Goal: Task Accomplishment & Management: Complete application form

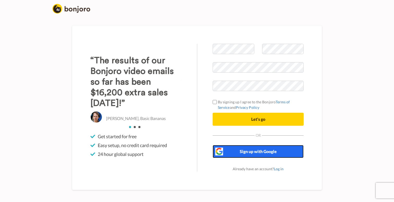
click at [241, 153] on span "Sign up with Google" at bounding box center [258, 151] width 37 height 5
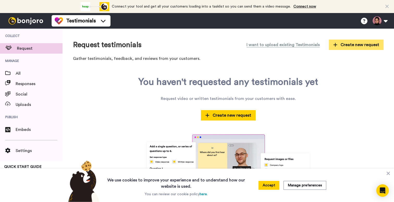
click at [349, 44] on span "Create new request" at bounding box center [356, 45] width 46 height 6
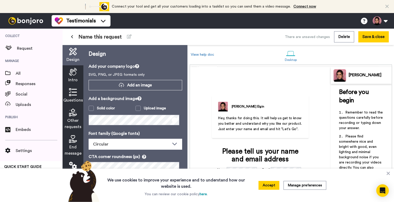
scroll to position [3, 0]
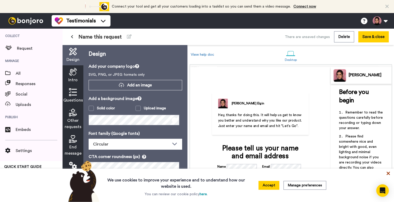
click at [389, 175] on icon at bounding box center [388, 173] width 5 height 5
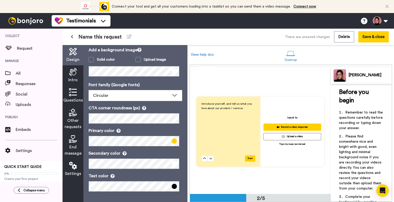
scroll to position [0, 0]
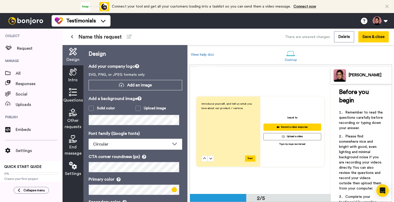
click at [76, 78] on span "Intro" at bounding box center [72, 80] width 9 height 6
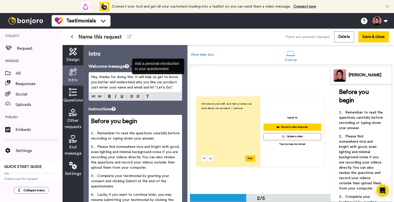
click at [128, 65] on icon at bounding box center [127, 66] width 4 height 4
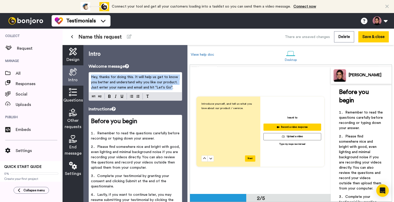
drag, startPoint x: 171, startPoint y: 89, endPoint x: 92, endPoint y: 64, distance: 83.0
click at [92, 64] on div "Welcome message Hey, thanks for doing this. It will help us get to know you bet…" at bounding box center [136, 82] width 94 height 38
click at [95, 72] on div "Hey, thanks for doing this. It will help us get to know you better and understa…" at bounding box center [136, 86] width 94 height 29
drag, startPoint x: 176, startPoint y: 91, endPoint x: 80, endPoint y: 76, distance: 97.3
click at [80, 76] on div "Design Intro Questions Other requests End message Settings Intro Welcome messag…" at bounding box center [125, 123] width 125 height 157
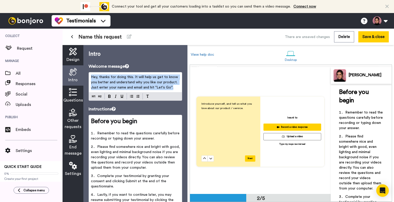
copy span "Hey, thanks for doing this. It will help us get to know you better and understa…"
click at [152, 82] on span "Hey, thanks for doing this. It will help us get to know you better and understa…" at bounding box center [135, 82] width 88 height 14
drag, startPoint x: 135, startPoint y: 77, endPoint x: 188, endPoint y: 94, distance: 55.9
click at [188, 94] on div "Design Intro Questions Other requests End message Settings Intro Welcome messag…" at bounding box center [228, 123] width 331 height 157
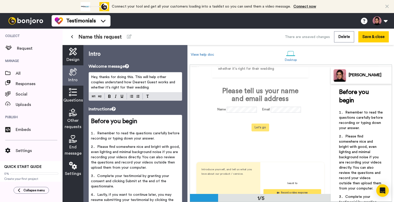
scroll to position [30, 0]
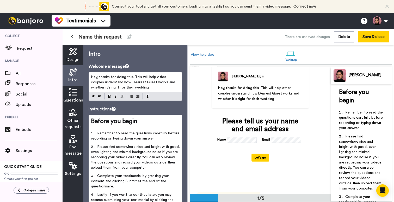
click at [153, 89] on p "Hey, thanks for doing this. This will help other couples understand how Dearest…" at bounding box center [135, 82] width 89 height 16
click at [100, 133] on span "Remember to read the questions carefully before recording or typing down your a…" at bounding box center [136, 136] width 90 height 9
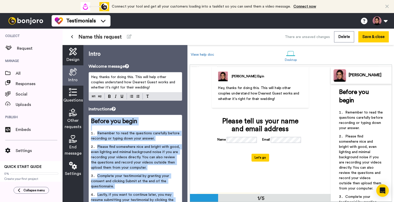
copy div "Before you begin ﻿ Remember to read the questions carefully before recording or…"
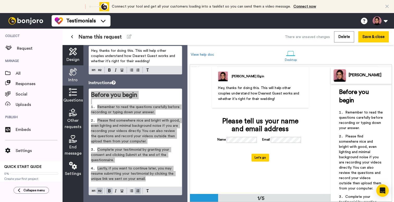
scroll to position [0, 0]
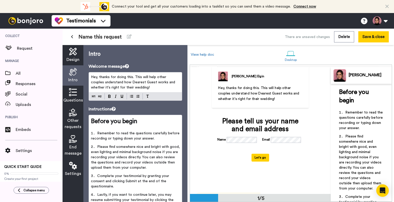
click at [111, 78] on span "Hey, thanks for doing this. This will help other couples understand how Dearest…" at bounding box center [133, 82] width 85 height 14
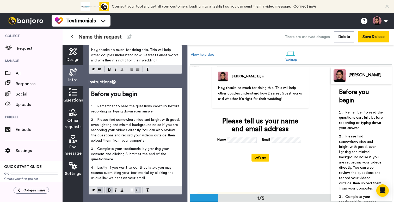
scroll to position [30, 0]
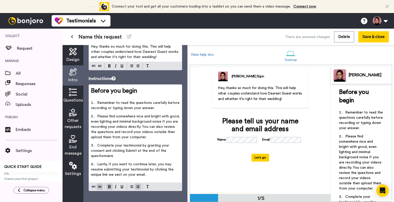
click at [139, 151] on span "Complete your testimonial by granting your consent and clicking Submit at the e…" at bounding box center [130, 151] width 79 height 14
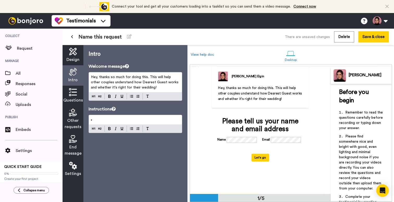
scroll to position [0, 0]
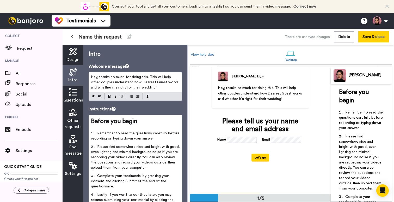
click at [115, 138] on span "Remember to read the questions carefully before recording or typing down your a…" at bounding box center [136, 136] width 90 height 9
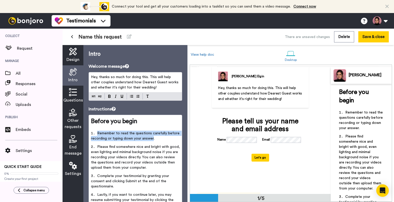
drag, startPoint x: 165, startPoint y: 136, endPoint x: 97, endPoint y: 134, distance: 67.8
click at [97, 134] on span "Remember to read the questions carefully before recording or typing down your a…" at bounding box center [136, 136] width 90 height 9
paste div
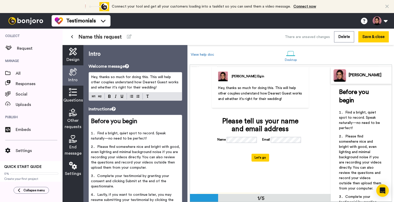
click at [109, 139] on span "Find a bright, quiet spot to record. Speak naturally—no need to be perfect!" at bounding box center [129, 136] width 76 height 9
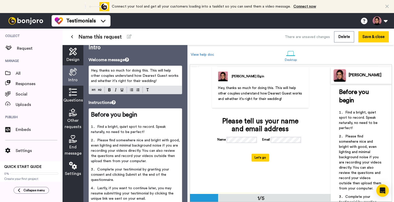
scroll to position [10, 0]
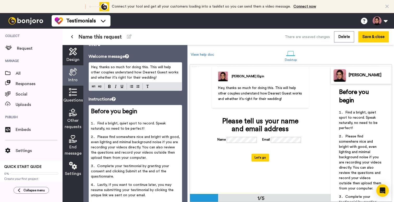
click at [137, 129] on span "Find a bright, quiet spot to record. Speak naturally, no need to be perfect!" at bounding box center [129, 126] width 76 height 9
drag, startPoint x: 156, startPoint y: 124, endPoint x: 158, endPoint y: 128, distance: 4.7
click at [158, 128] on li "Find a bright, quiet spot to record. Speak naturally, no need to be perfect!" at bounding box center [135, 128] width 89 height 14
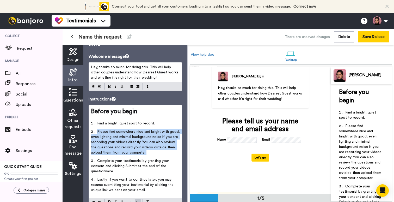
drag, startPoint x: 157, startPoint y: 152, endPoint x: 97, endPoint y: 133, distance: 62.6
click at [97, 133] on li "Please find somewhere nice and bright with good, even lighting and minimal back…" at bounding box center [135, 143] width 89 height 29
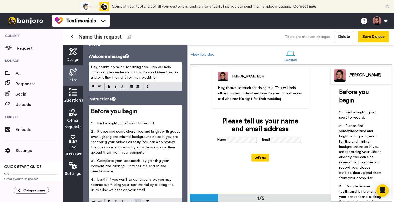
scroll to position [9, 0]
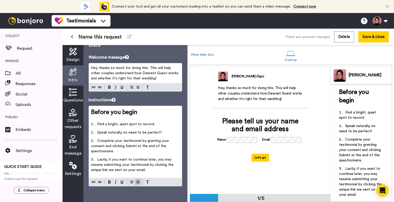
click at [139, 133] on span "Speak naturally, no need to be perfect!" at bounding box center [129, 133] width 64 height 4
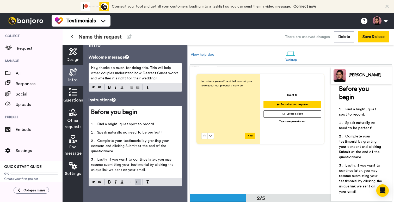
scroll to position [6, 0]
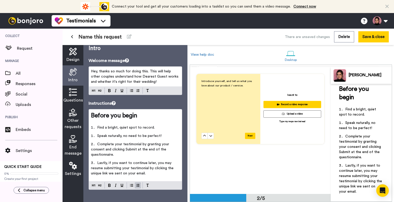
drag, startPoint x: 161, startPoint y: 136, endPoint x: 99, endPoint y: 136, distance: 62.5
click at [99, 136] on span "Speak naturally, no need to be perfect!" at bounding box center [129, 136] width 64 height 4
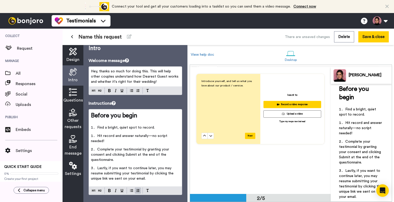
click at [153, 135] on span "Hit record and answer naturally—no script needed!" at bounding box center [129, 138] width 77 height 9
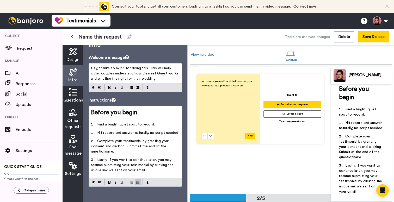
scroll to position [14, 0]
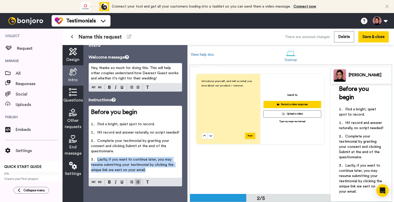
drag, startPoint x: 150, startPoint y: 170, endPoint x: 97, endPoint y: 158, distance: 55.0
click at [97, 158] on li "Lastly, if you want to continue later, you may resume submitting your testimoni…" at bounding box center [135, 166] width 89 height 19
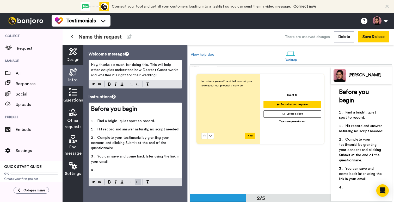
scroll to position [9, 0]
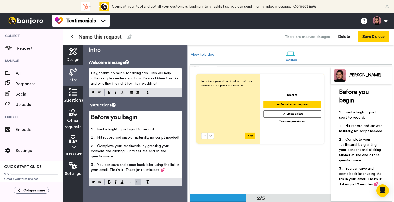
click at [114, 169] on span "You can save and come back later using the link in your email. That's it! Takes…" at bounding box center [135, 167] width 89 height 9
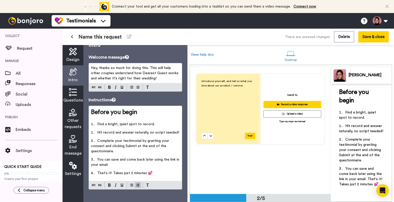
scroll to position [14, 0]
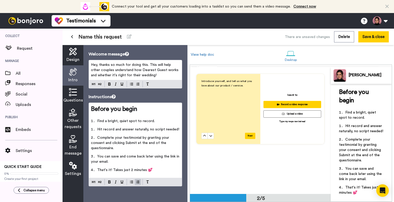
click at [136, 186] on div at bounding box center [135, 182] width 93 height 8
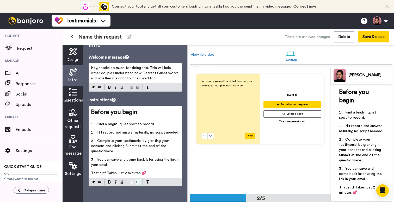
click at [136, 187] on div "Intro Welcome message Hey, thanks so much for doing this. This will help other …" at bounding box center [135, 123] width 104 height 157
click at [122, 172] on span "That's it! Takes just 2 minutes 💕" at bounding box center [118, 173] width 55 height 4
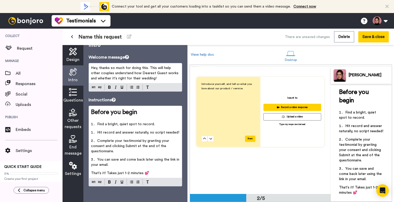
scroll to position [0, 0]
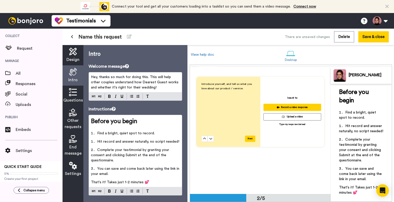
click at [79, 98] on span "Questions" at bounding box center [73, 100] width 20 height 6
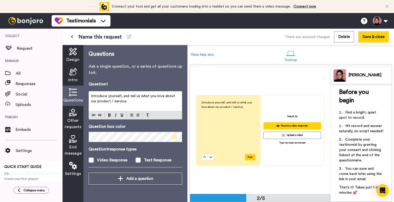
scroll to position [127, 0]
click at [129, 98] on span "Introduce yourself, and tell us what you love about our product / service." at bounding box center [133, 98] width 85 height 9
click at [129, 98] on p "Introduce yourself, and tell us what you love about our product / service." at bounding box center [135, 99] width 89 height 10
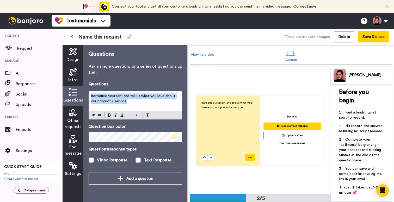
click at [129, 98] on p "Introduce yourself, and tell us what you love about our product / service." at bounding box center [135, 99] width 89 height 10
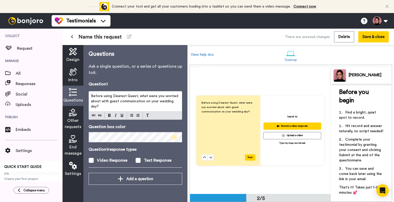
click at [72, 115] on icon at bounding box center [73, 113] width 8 height 8
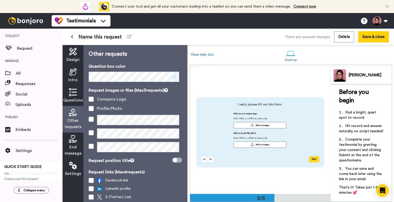
scroll to position [253, 0]
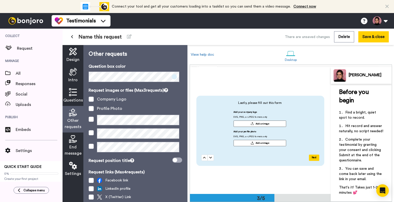
click at [69, 95] on icon at bounding box center [73, 92] width 8 height 8
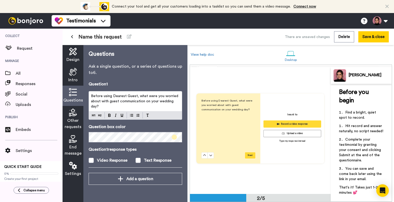
scroll to position [127, 0]
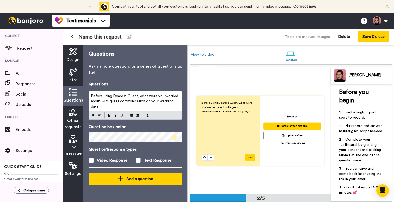
click at [136, 181] on div "Add a question" at bounding box center [135, 179] width 85 height 6
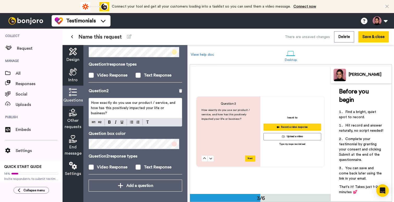
scroll to position [253, 0]
click at [156, 110] on p "How exactly do you use our product / service, and how has this positively impac…" at bounding box center [135, 108] width 89 height 16
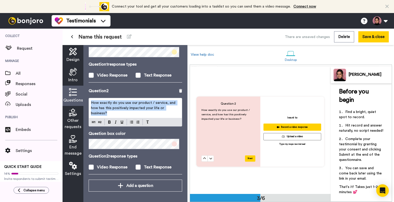
click at [156, 110] on p "How exactly do you use our product / service, and how has this positively impac…" at bounding box center [135, 108] width 89 height 16
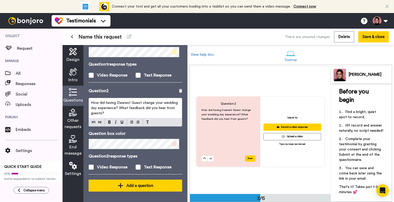
click at [150, 186] on div "Add a question" at bounding box center [135, 186] width 85 height 6
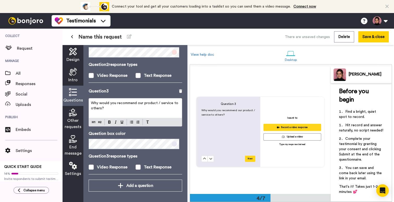
scroll to position [382, 0]
click at [128, 108] on p "Why would you recommend our product / service to others?" at bounding box center [135, 106] width 89 height 10
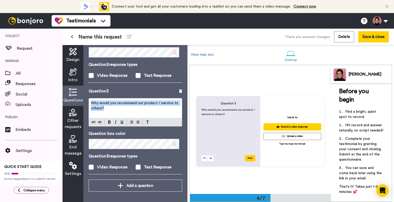
click at [128, 108] on p "Why would you recommend our product / service to others?" at bounding box center [135, 106] width 89 height 10
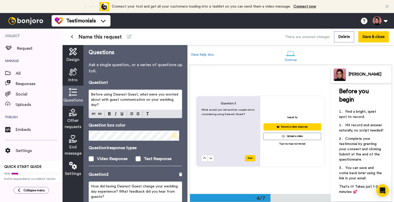
scroll to position [0, 0]
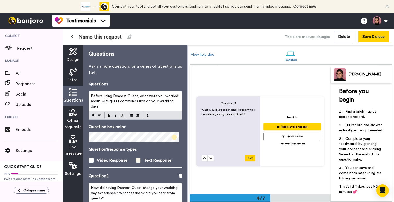
click at [145, 160] on div "Text Response" at bounding box center [158, 160] width 28 height 6
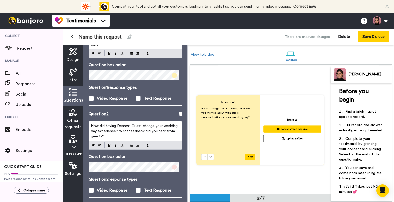
scroll to position [69, 0]
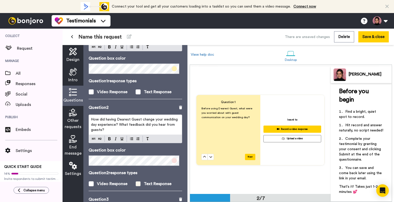
click at [146, 185] on div "Text Response" at bounding box center [158, 184] width 28 height 6
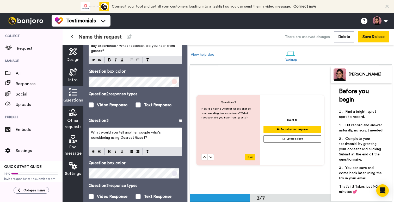
scroll to position [154, 0]
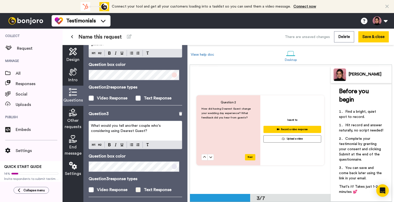
click at [147, 191] on div "Text Response" at bounding box center [158, 190] width 28 height 6
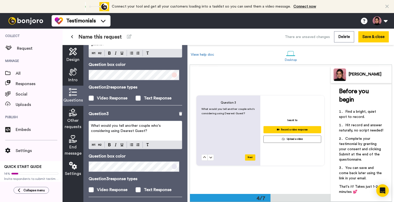
scroll to position [177, 0]
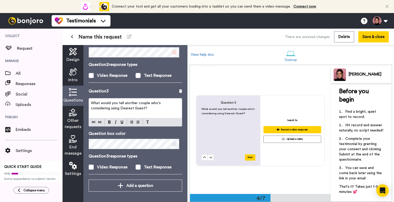
click at [77, 124] on span "Other requests" at bounding box center [73, 123] width 17 height 13
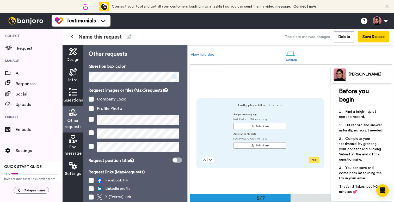
scroll to position [510, 0]
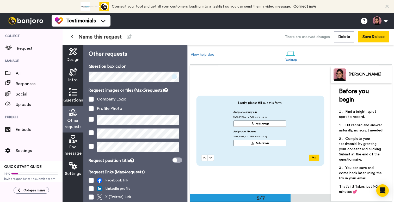
click at [112, 102] on div "Company Logo" at bounding box center [111, 99] width 29 height 6
click at [92, 99] on span at bounding box center [91, 99] width 5 height 5
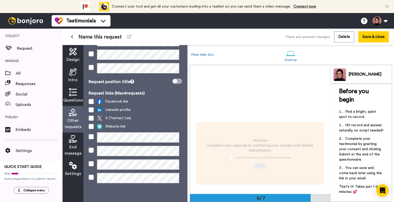
scroll to position [675, 0]
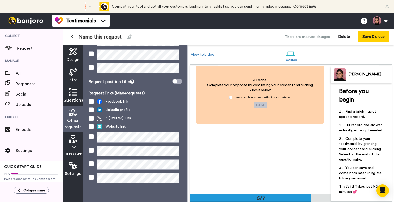
click at [74, 144] on div "End message" at bounding box center [73, 146] width 21 height 27
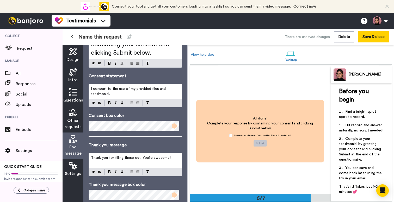
scroll to position [67, 0]
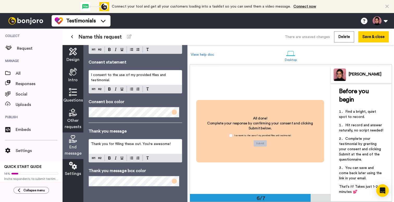
click at [76, 169] on icon at bounding box center [73, 166] width 8 height 8
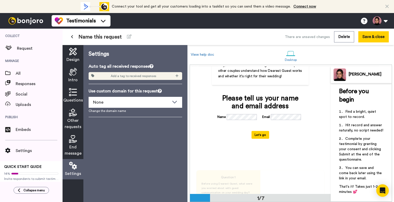
scroll to position [49, 0]
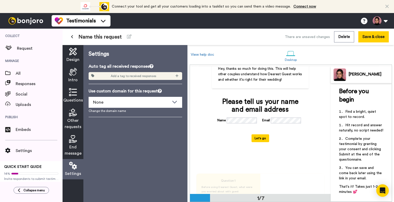
click at [78, 145] on span "End message" at bounding box center [73, 150] width 17 height 13
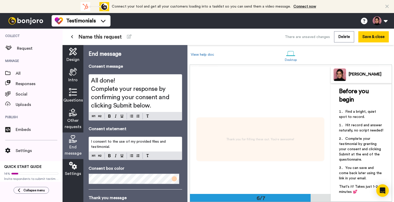
scroll to position [764, 0]
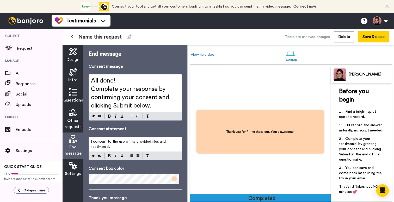
click at [70, 178] on div "Settings" at bounding box center [73, 169] width 21 height 20
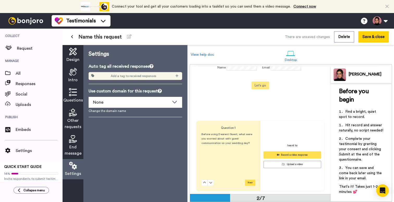
scroll to position [105, 0]
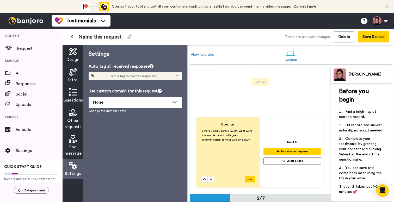
click at [78, 60] on span "Design" at bounding box center [72, 60] width 13 height 6
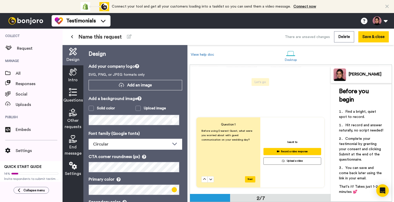
click at [74, 75] on icon at bounding box center [73, 72] width 8 height 8
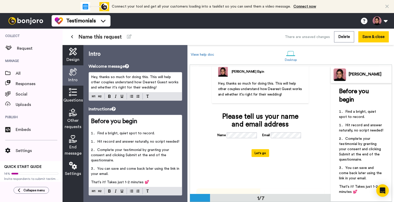
scroll to position [0, 0]
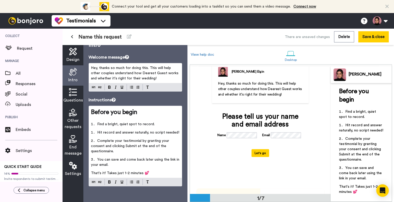
click at [76, 100] on span "Questions" at bounding box center [73, 100] width 20 height 6
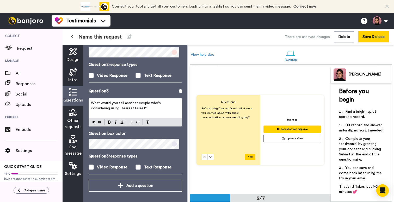
click at [78, 118] on span "Other requests" at bounding box center [73, 123] width 17 height 13
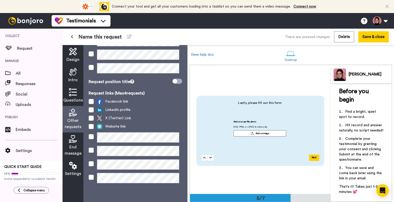
click at [72, 153] on span "End message" at bounding box center [73, 150] width 17 height 13
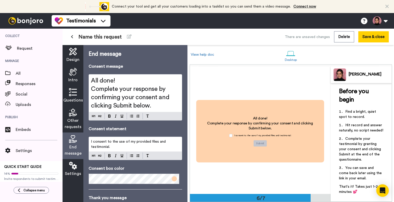
click at [73, 168] on icon at bounding box center [73, 166] width 8 height 8
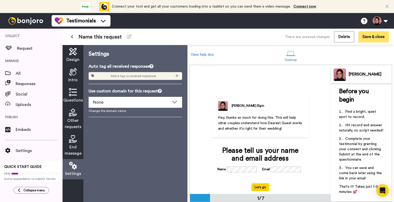
click at [369, 39] on button "Save & close" at bounding box center [373, 36] width 30 height 11
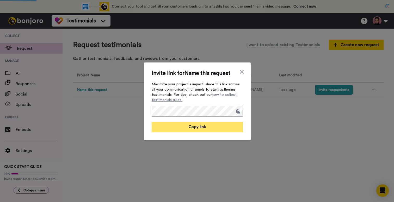
click at [226, 124] on button "Copy link" at bounding box center [197, 127] width 91 height 10
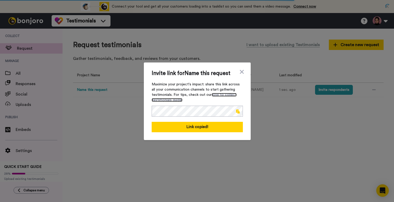
click at [221, 93] on link "how to collect testimonials guide." at bounding box center [194, 97] width 85 height 9
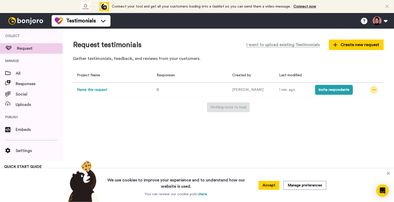
click at [372, 89] on icon at bounding box center [373, 90] width 3 height 4
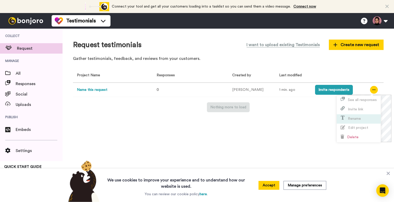
click at [363, 119] on li "Rename" at bounding box center [359, 118] width 44 height 9
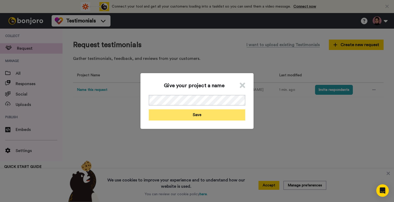
click at [164, 116] on button "Save" at bounding box center [197, 114] width 96 height 11
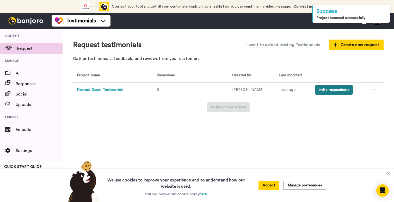
click at [328, 90] on button "Invite respondents" at bounding box center [334, 90] width 38 height 10
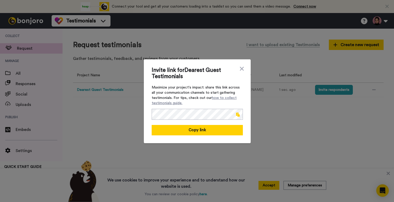
click at [237, 114] on span at bounding box center [238, 115] width 4 height 4
click at [237, 115] on span at bounding box center [238, 115] width 4 height 4
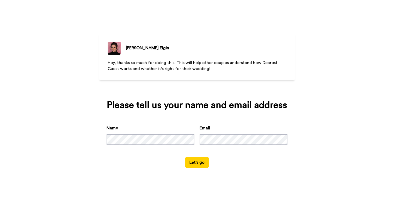
click at [200, 160] on button "Let's go" at bounding box center [196, 162] width 23 height 10
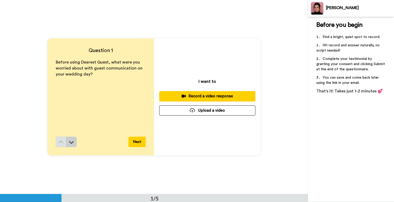
click at [70, 142] on icon at bounding box center [71, 142] width 5 height 5
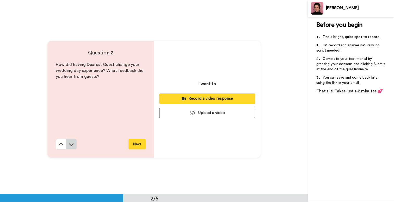
scroll to position [194, 0]
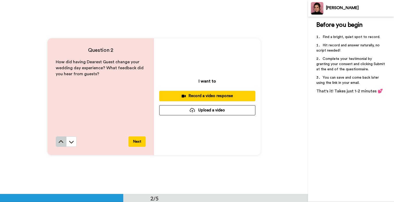
click at [60, 144] on icon at bounding box center [60, 141] width 5 height 5
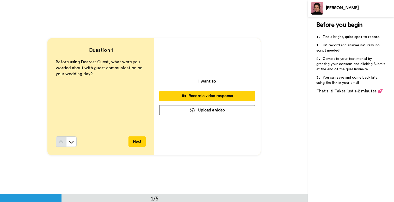
scroll to position [0, 0]
